Goal: Information Seeking & Learning: Find specific page/section

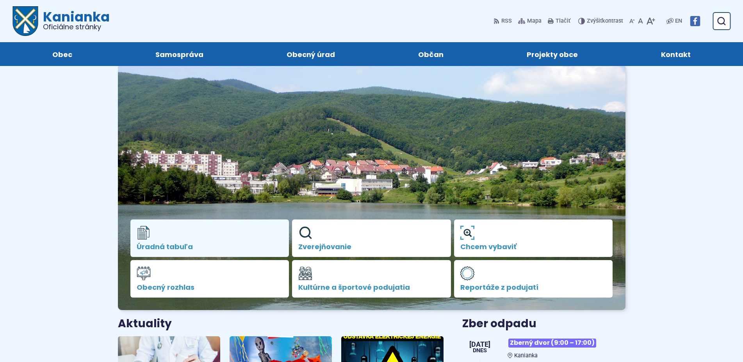
click at [204, 232] on link "Úradná tabuľa" at bounding box center [209, 237] width 159 height 37
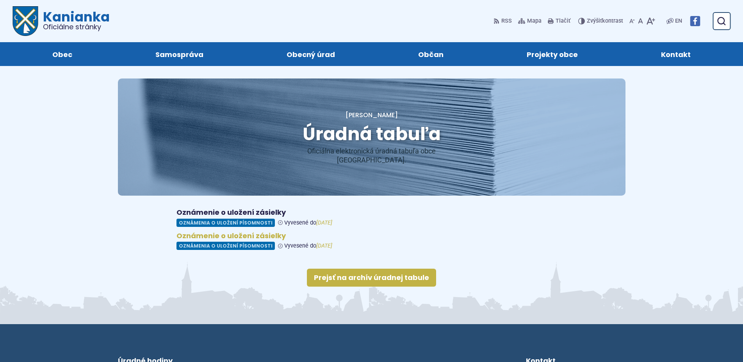
click at [199, 235] on figure at bounding box center [371, 240] width 390 height 19
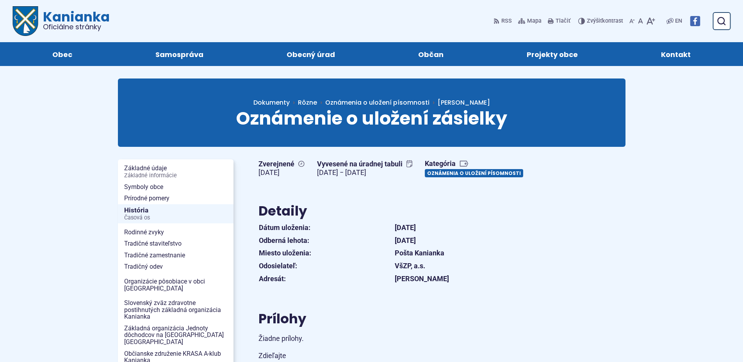
click at [425, 177] on link "Oznámenia o uložení písomnosti" at bounding box center [474, 173] width 98 height 8
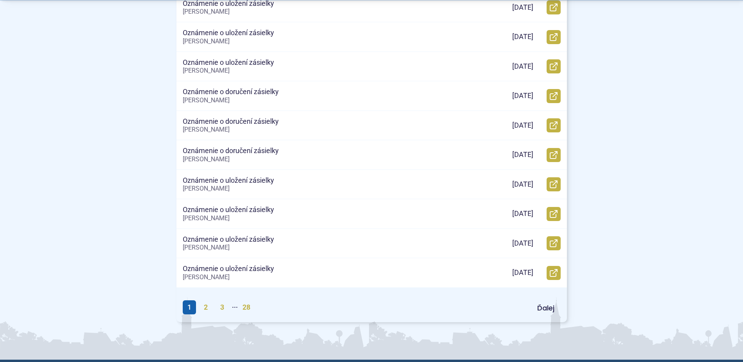
scroll to position [358, 0]
